Goal: Information Seeking & Learning: Learn about a topic

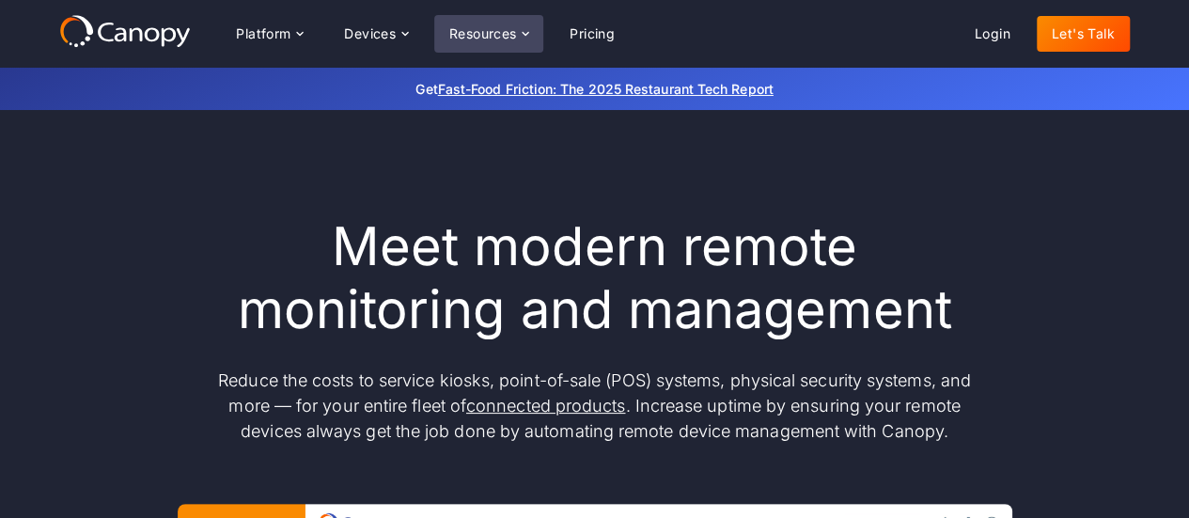
click at [523, 39] on icon at bounding box center [525, 33] width 15 height 15
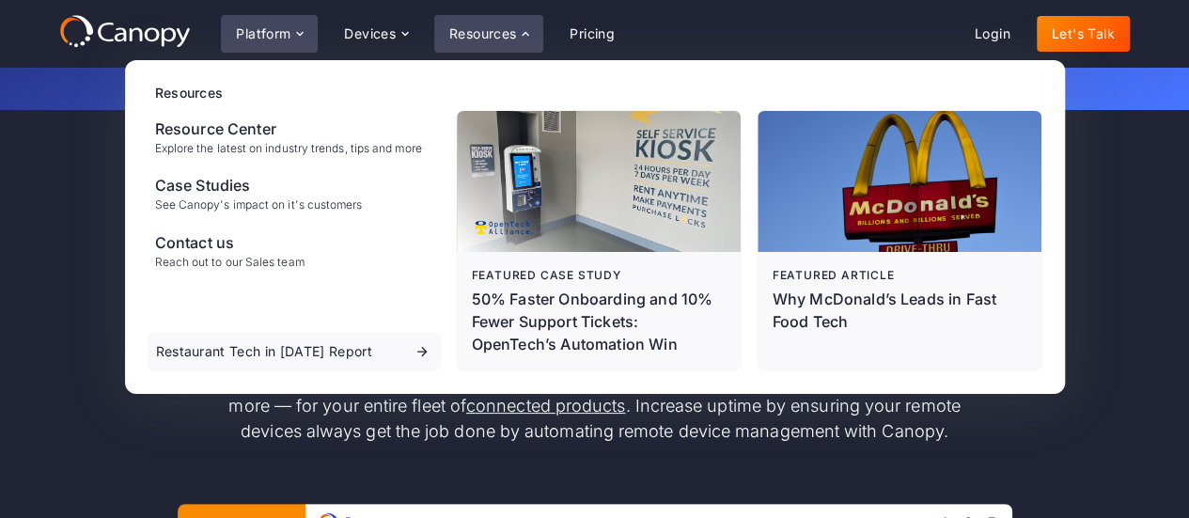
click at [299, 29] on icon at bounding box center [299, 33] width 15 height 15
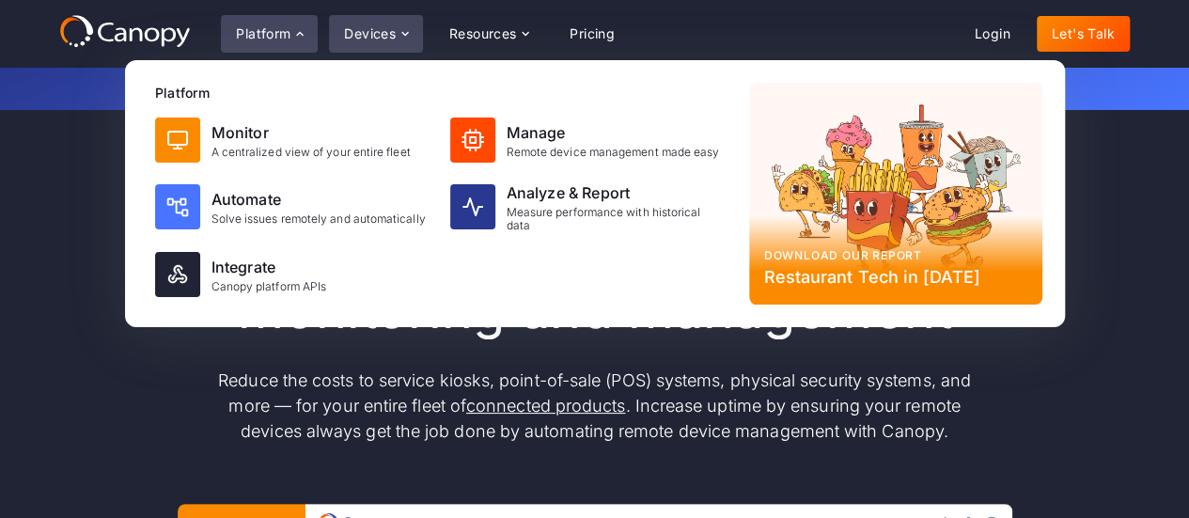
click at [400, 37] on icon at bounding box center [405, 33] width 15 height 15
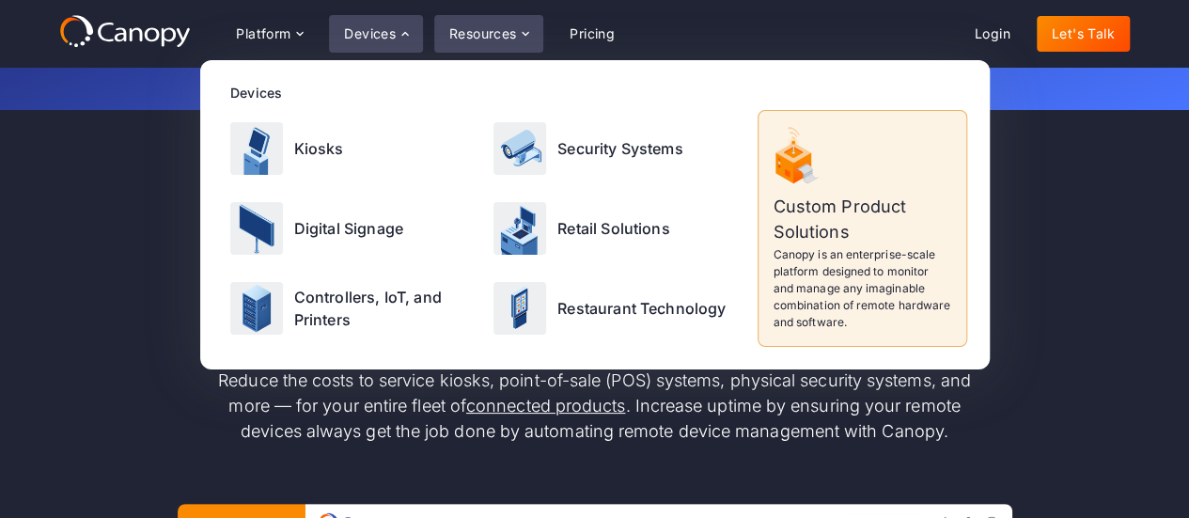
click at [525, 35] on icon at bounding box center [525, 33] width 15 height 15
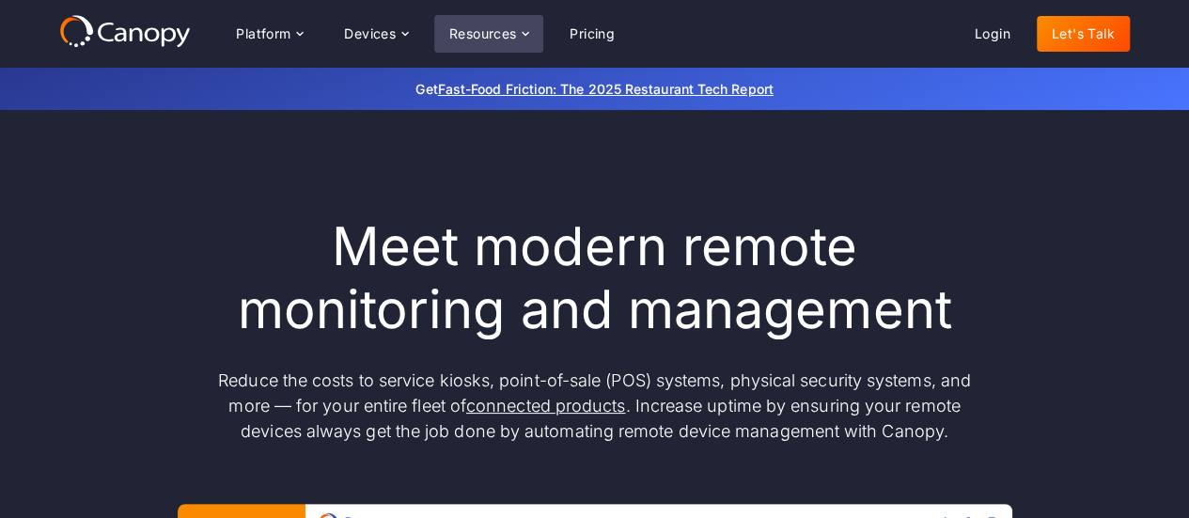
click at [526, 39] on icon at bounding box center [525, 33] width 15 height 15
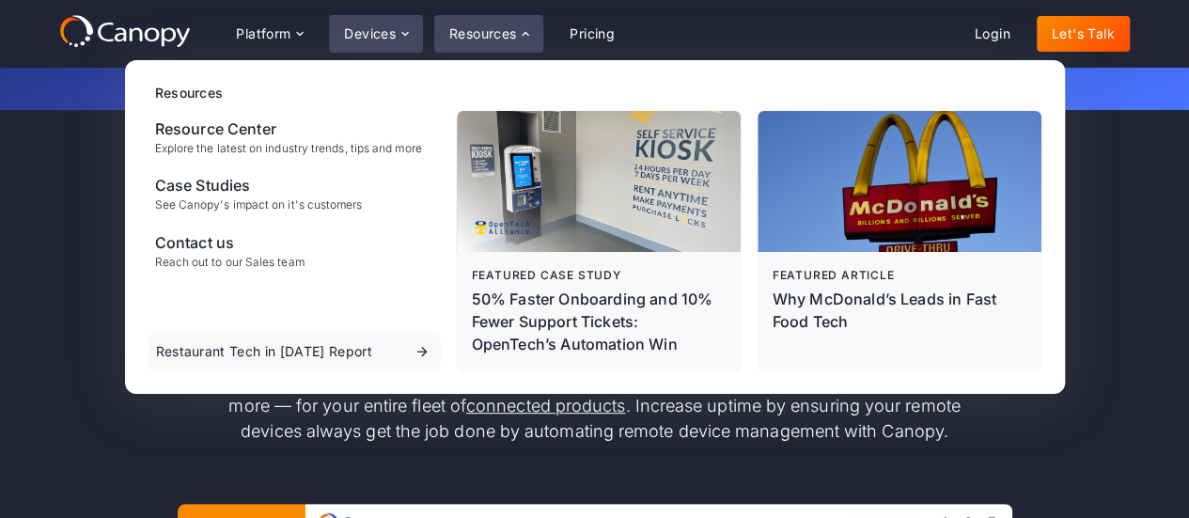
click at [408, 31] on icon at bounding box center [405, 33] width 15 height 15
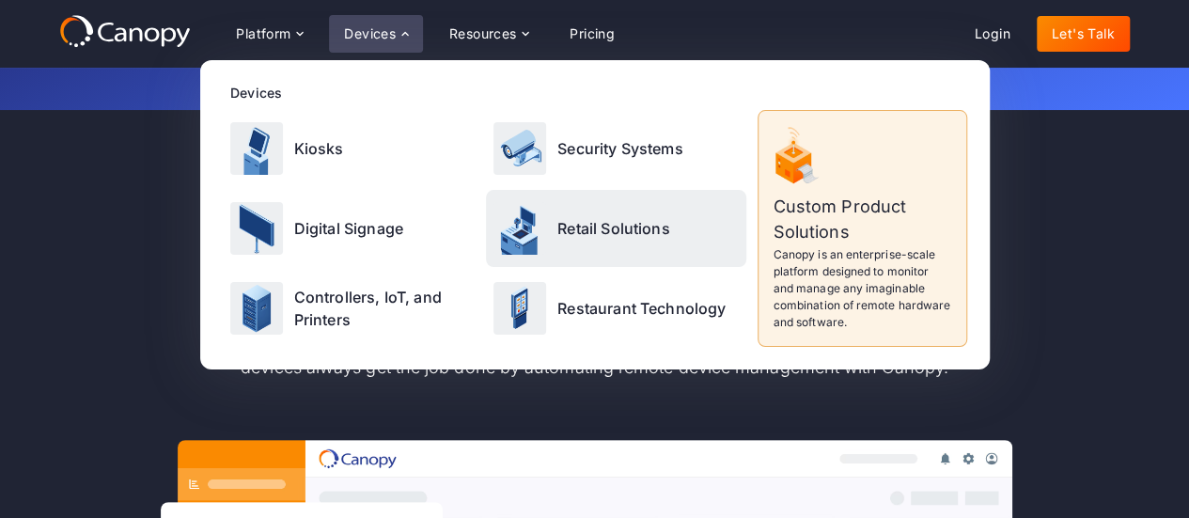
scroll to position [94, 0]
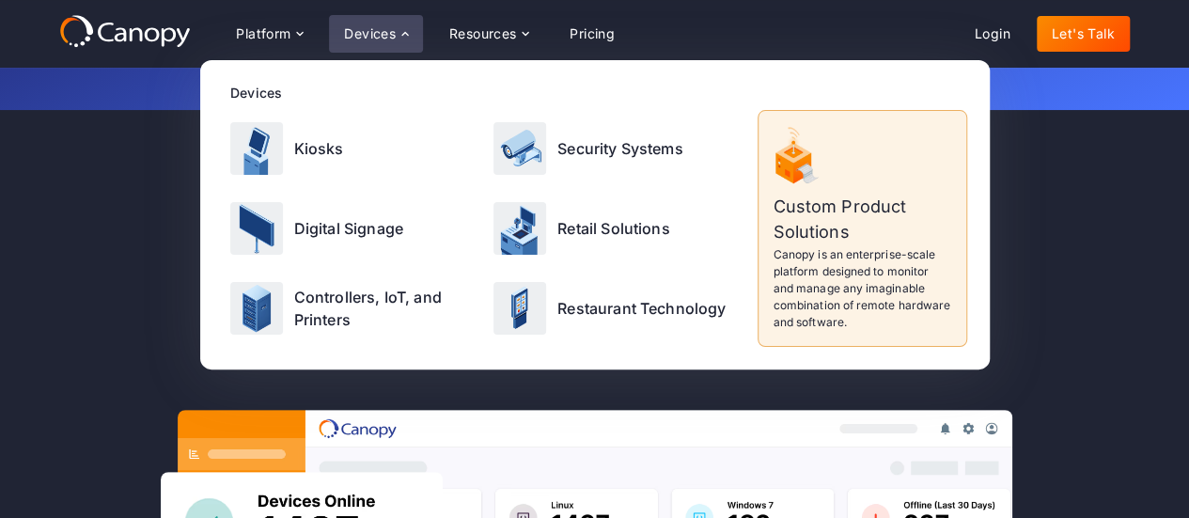
drag, startPoint x: 1085, startPoint y: 213, endPoint x: 919, endPoint y: 217, distance: 165.5
click at [1085, 214] on div "Meet modern remote monitoring and management Reduce the costs to service kiosks…" at bounding box center [594, 522] width 1071 height 802
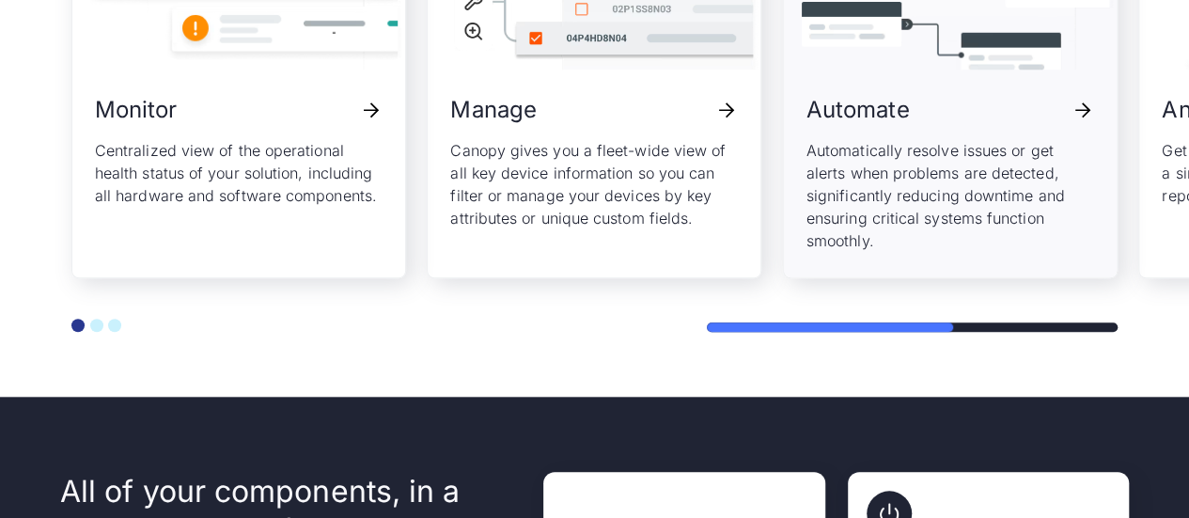
scroll to position [4325, 0]
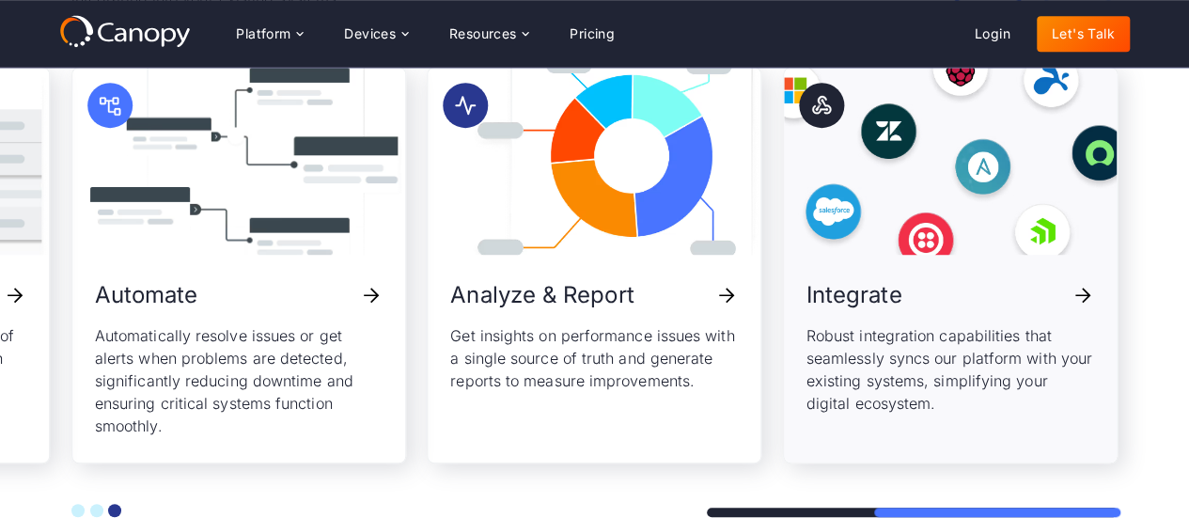
scroll to position [4137, 0]
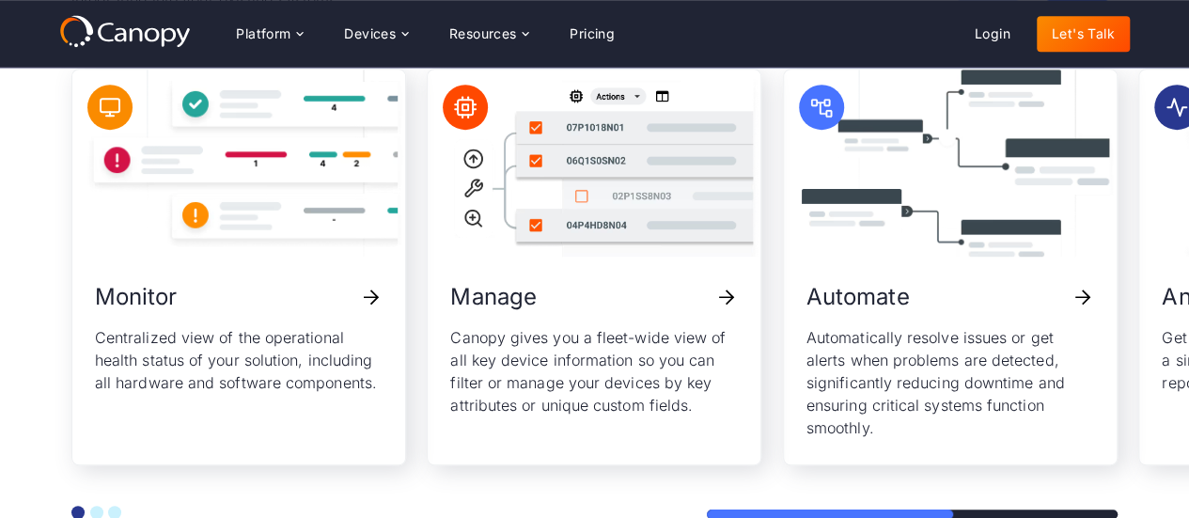
click at [686, 513] on div at bounding box center [594, 492] width 1046 height 54
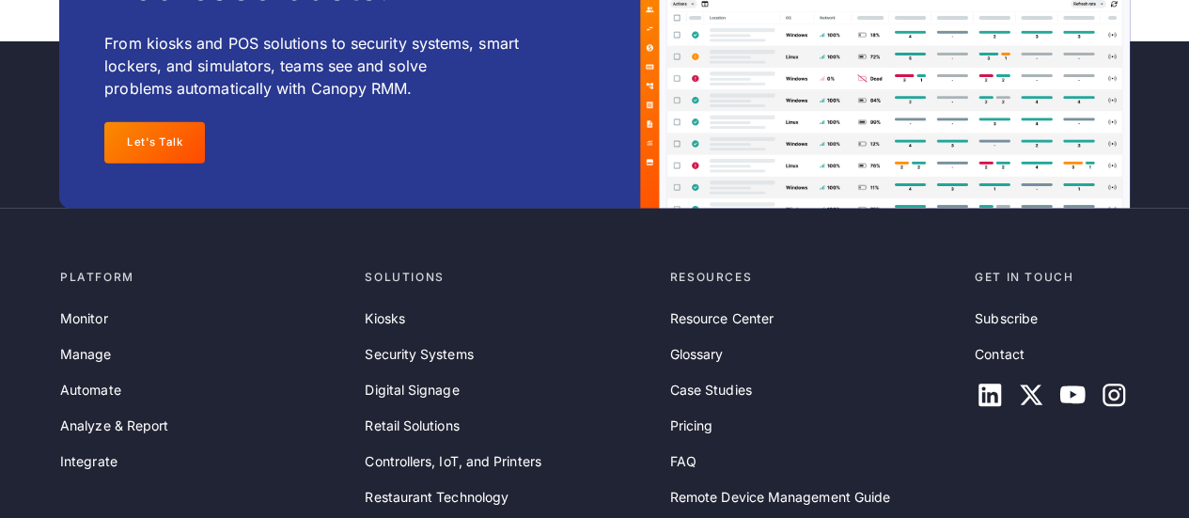
scroll to position [6205, 0]
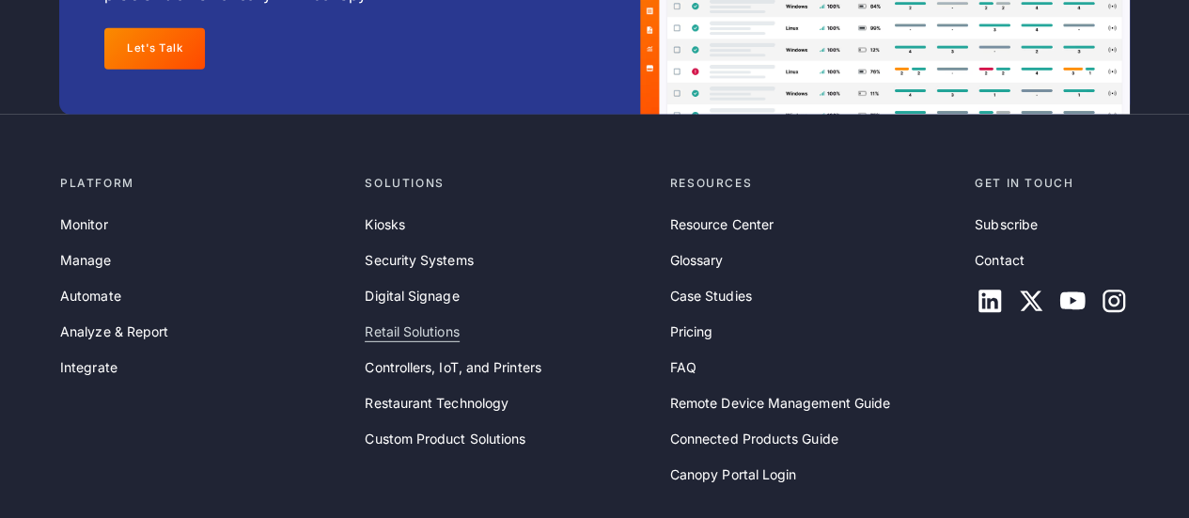
click at [387, 342] on link "Retail Solutions" at bounding box center [412, 332] width 94 height 21
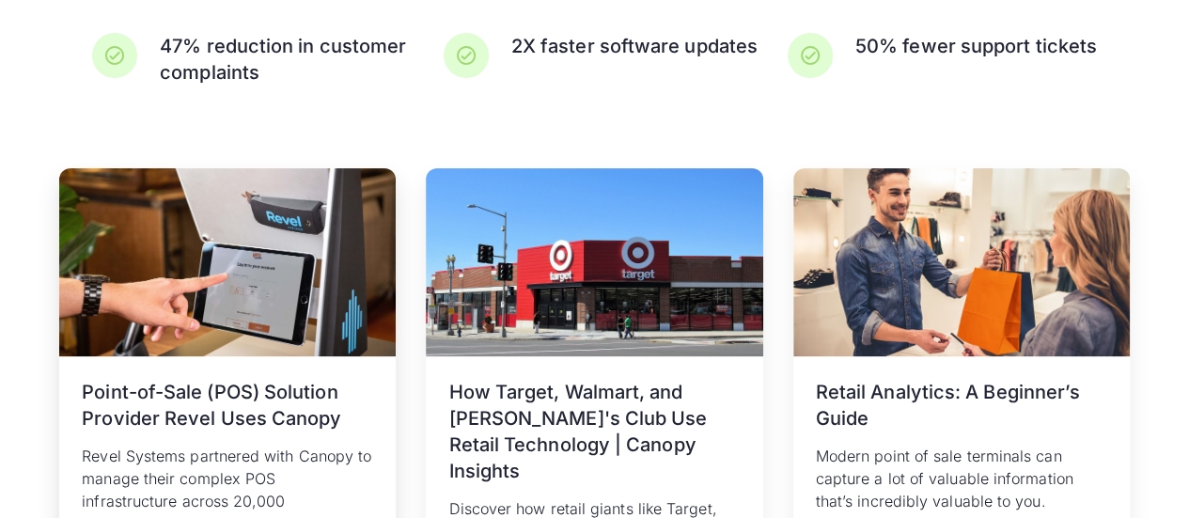
scroll to position [3761, 0]
